Goal: Task Accomplishment & Management: Use online tool/utility

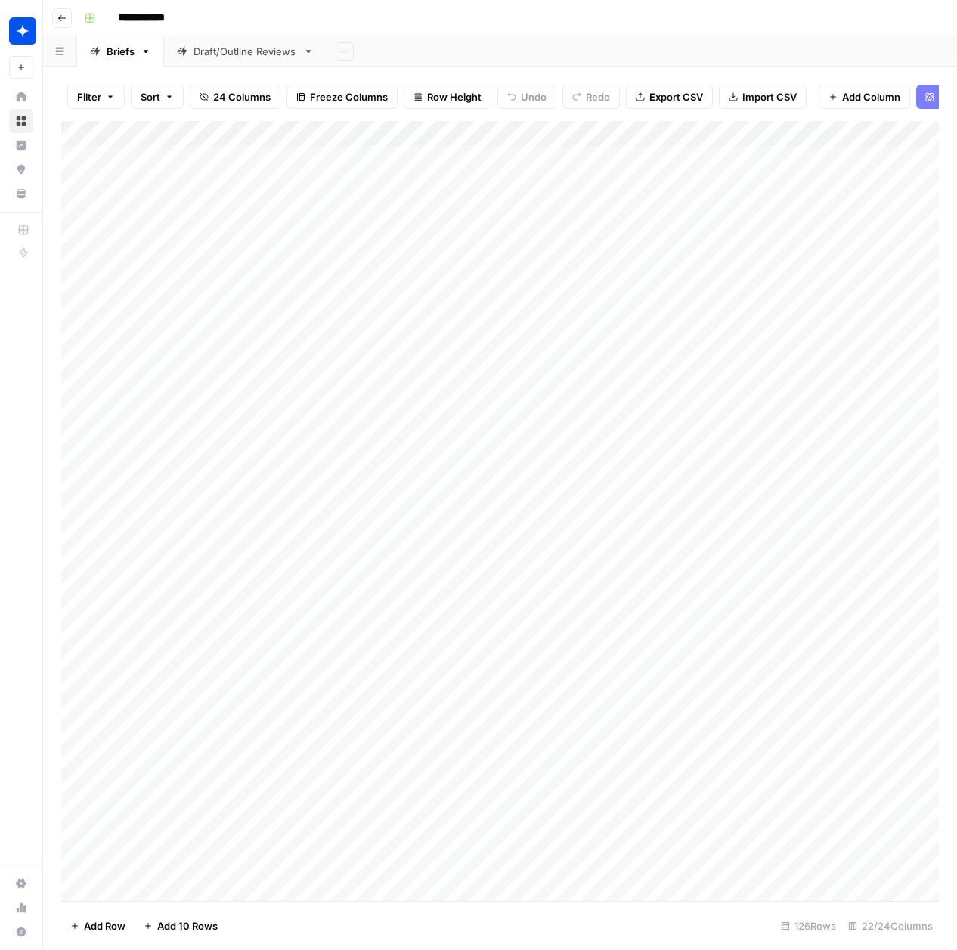
click at [212, 56] on div "Draft/Outline Reviews" at bounding box center [246, 51] width 104 height 15
click at [144, 880] on div "Add Column" at bounding box center [500, 506] width 878 height 770
click at [313, 876] on div "Add Column" at bounding box center [500, 511] width 878 height 780
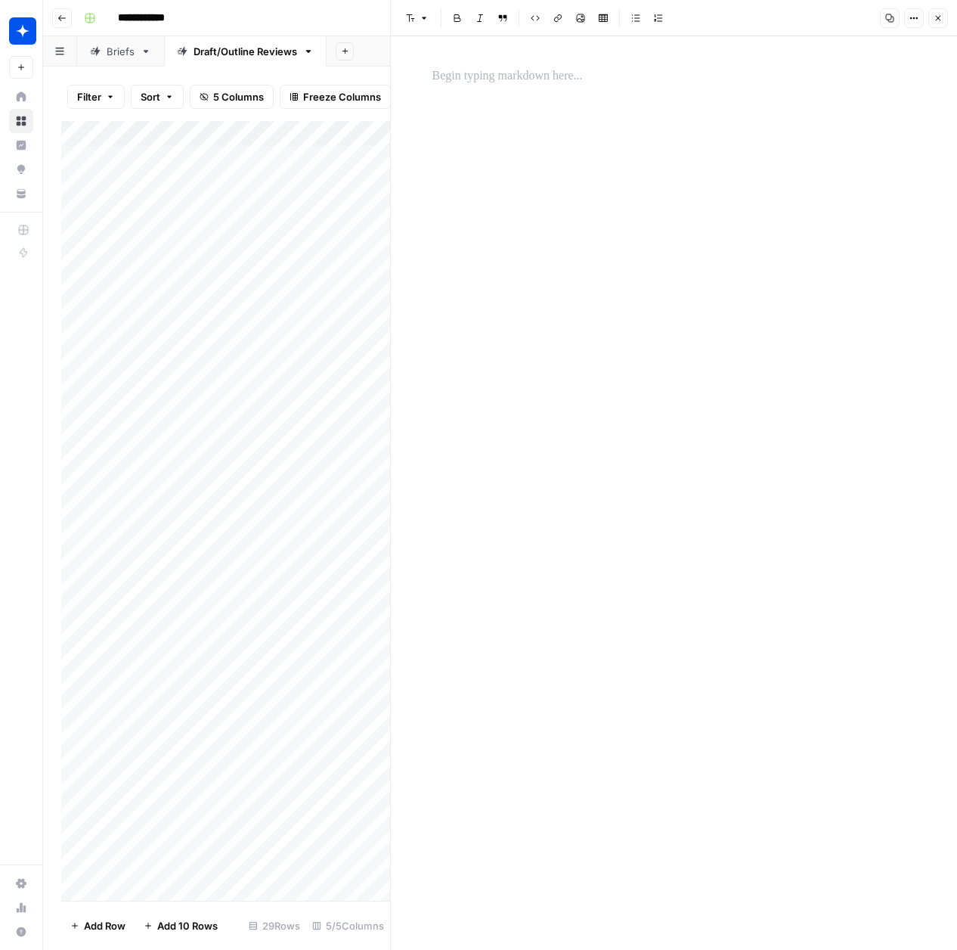
click at [466, 82] on p at bounding box center [674, 77] width 484 height 20
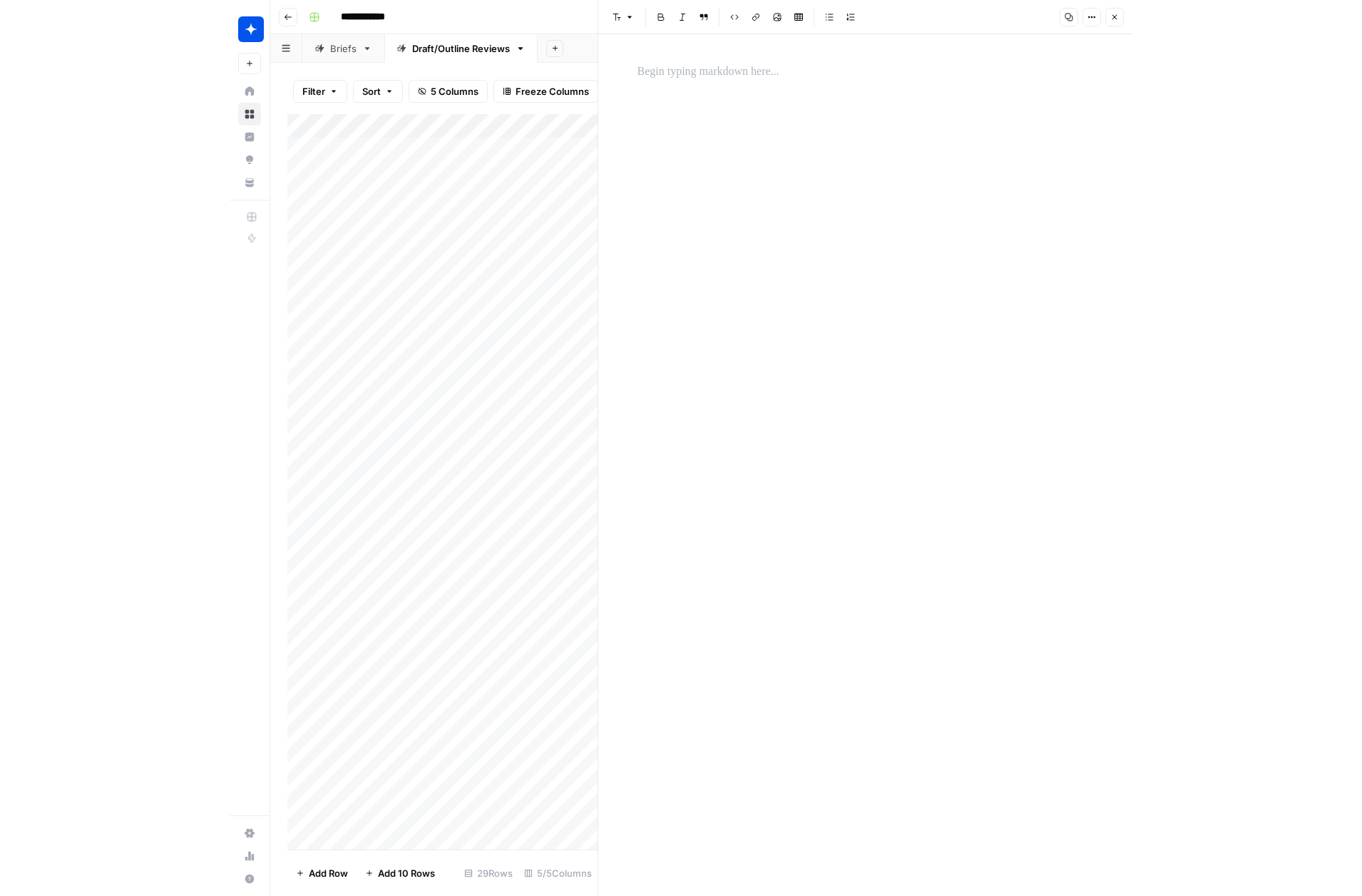
scroll to position [5195, 0]
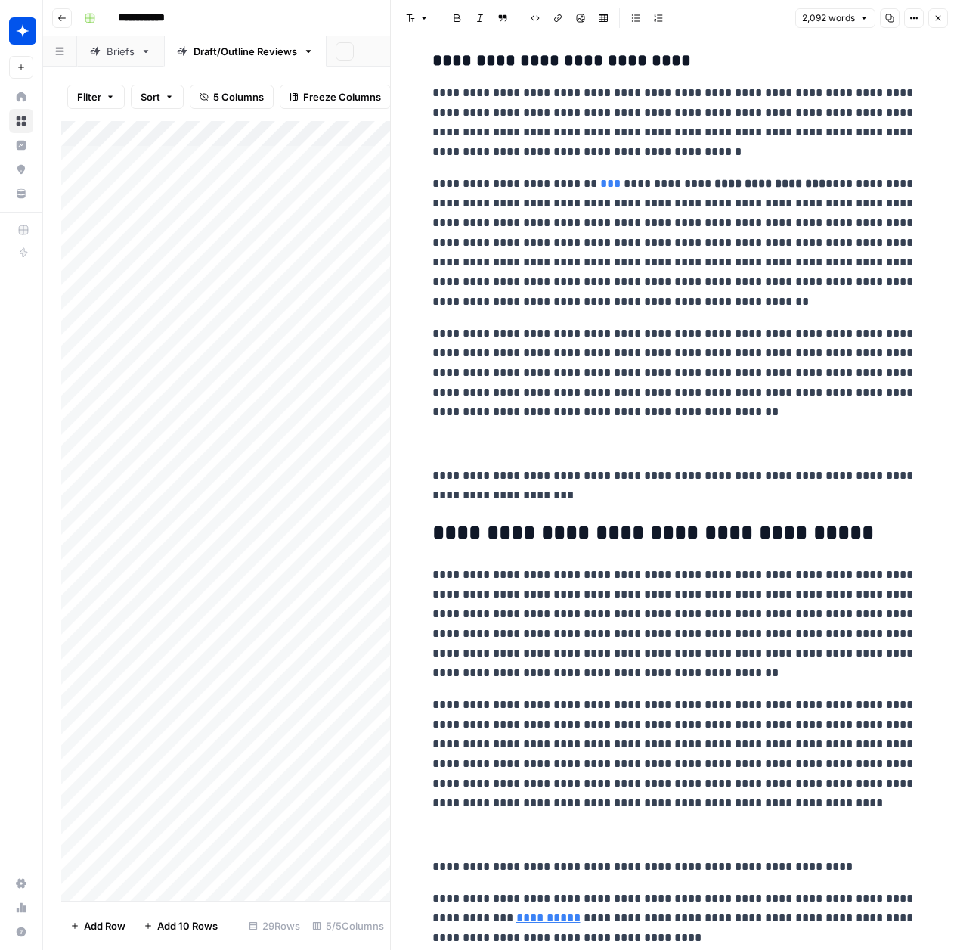
click at [937, 17] on icon "button" at bounding box center [938, 18] width 9 height 9
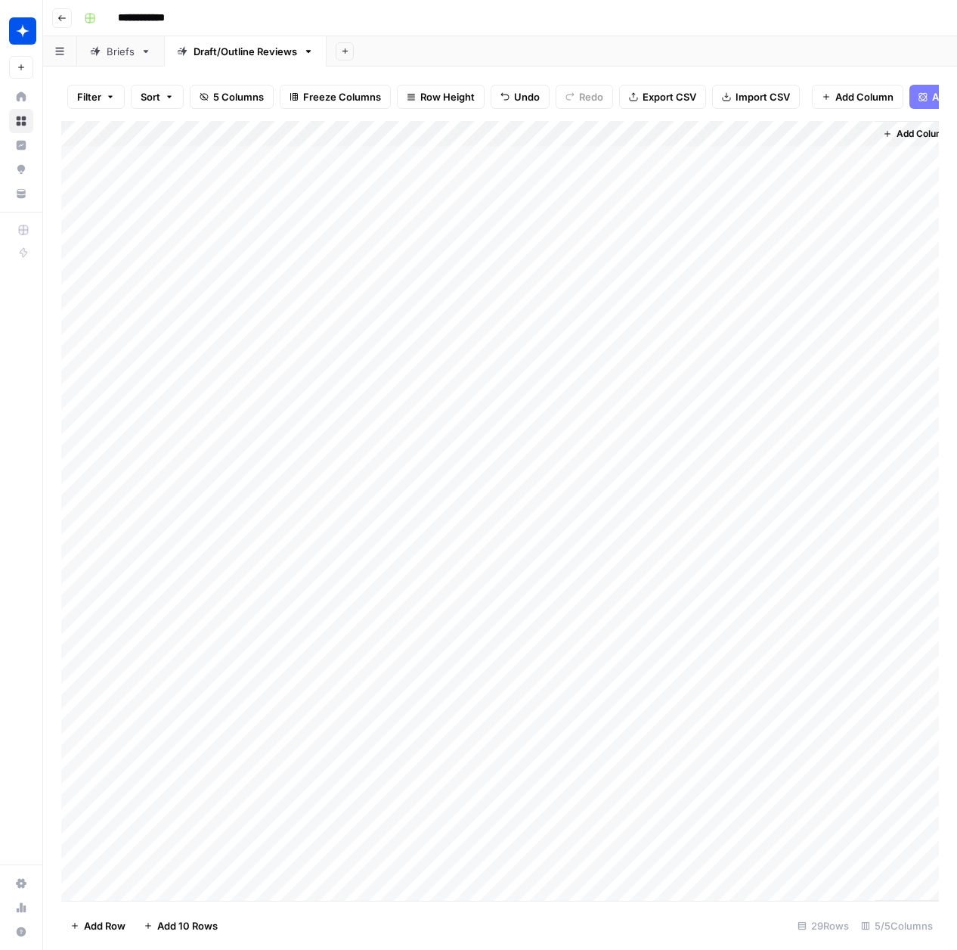
click at [371, 879] on div "Add Column" at bounding box center [500, 511] width 878 height 780
click at [385, 879] on div "Add Column" at bounding box center [500, 511] width 878 height 780
click at [368, 928] on button "Draft" at bounding box center [370, 937] width 35 height 18
click at [529, 878] on div "Add Column" at bounding box center [500, 511] width 878 height 780
